Goal: Find specific page/section: Find specific page/section

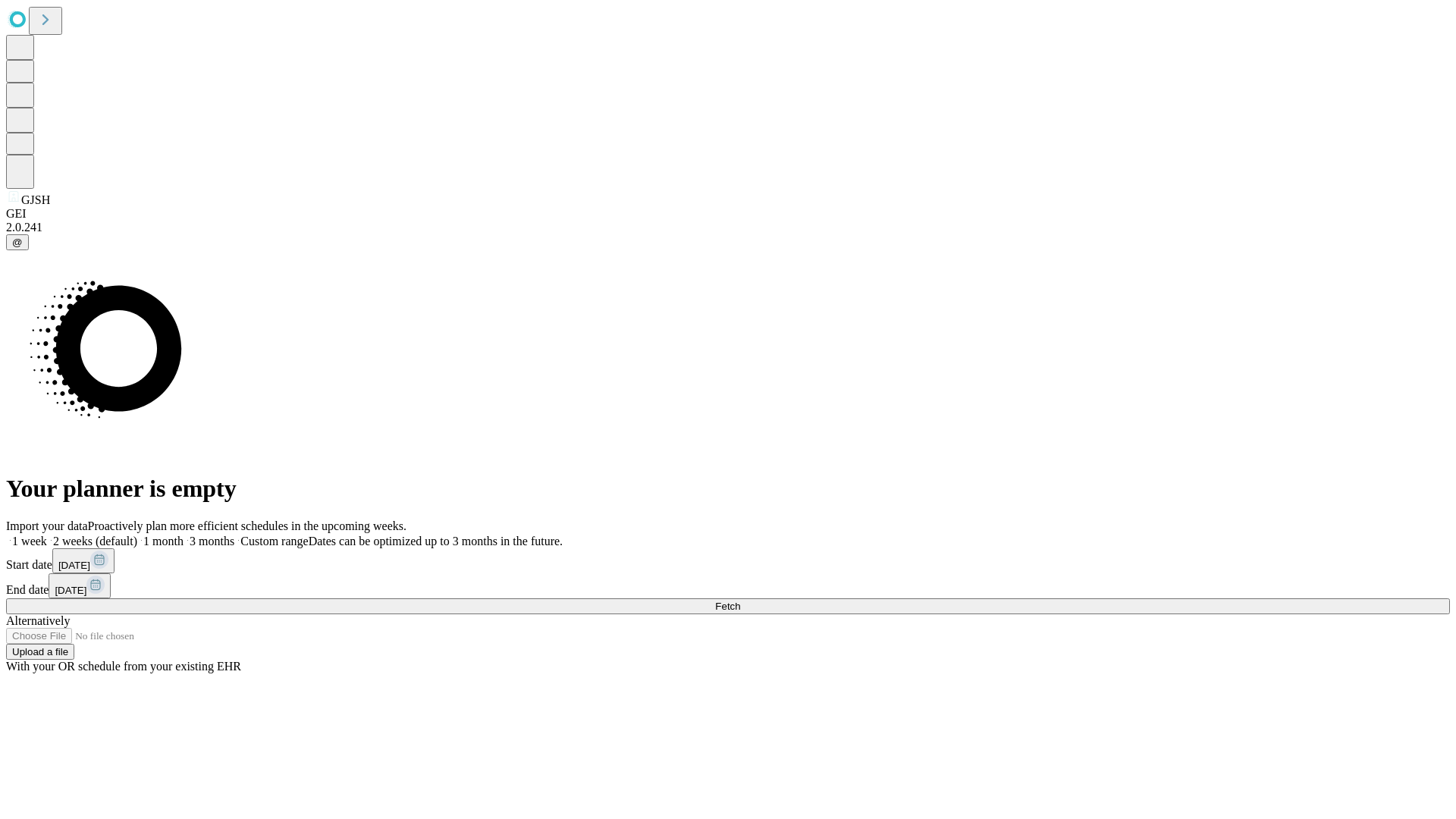
click at [741, 601] on span "Fetch" at bounding box center [728, 606] width 25 height 11
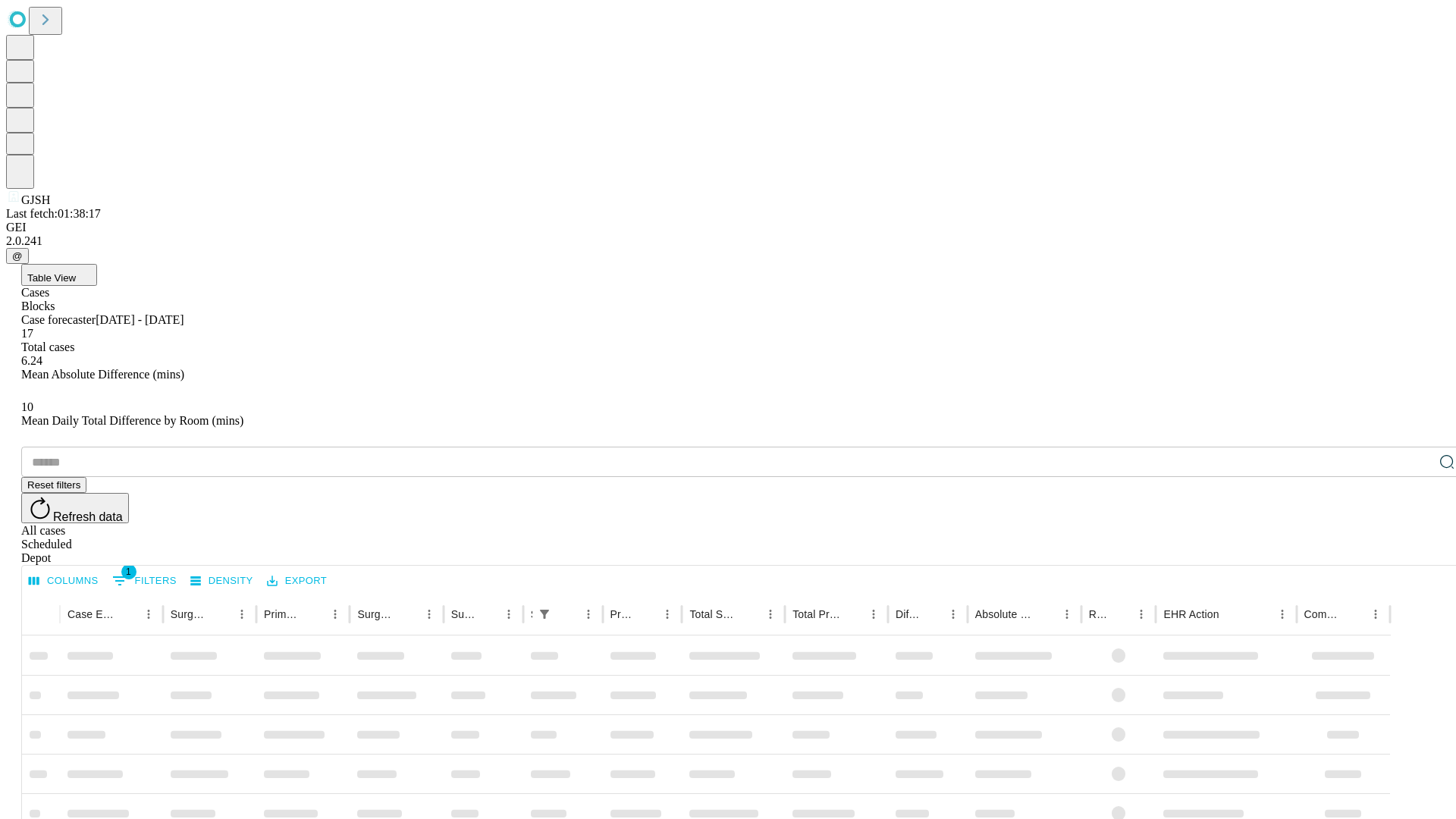
click at [1417, 551] on div "Depot" at bounding box center [743, 558] width 1444 height 14
